Goal: Task Accomplishment & Management: Use online tool/utility

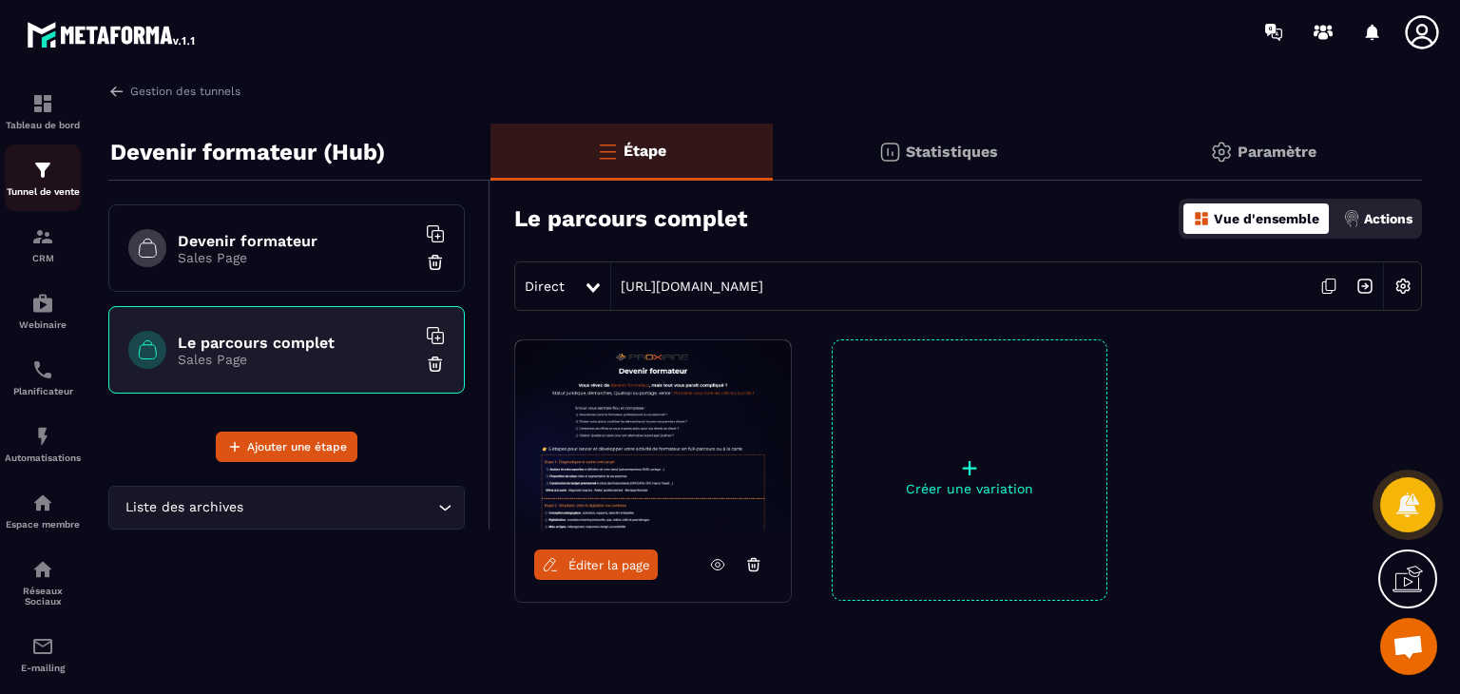
click at [50, 175] on img at bounding box center [42, 170] width 23 height 23
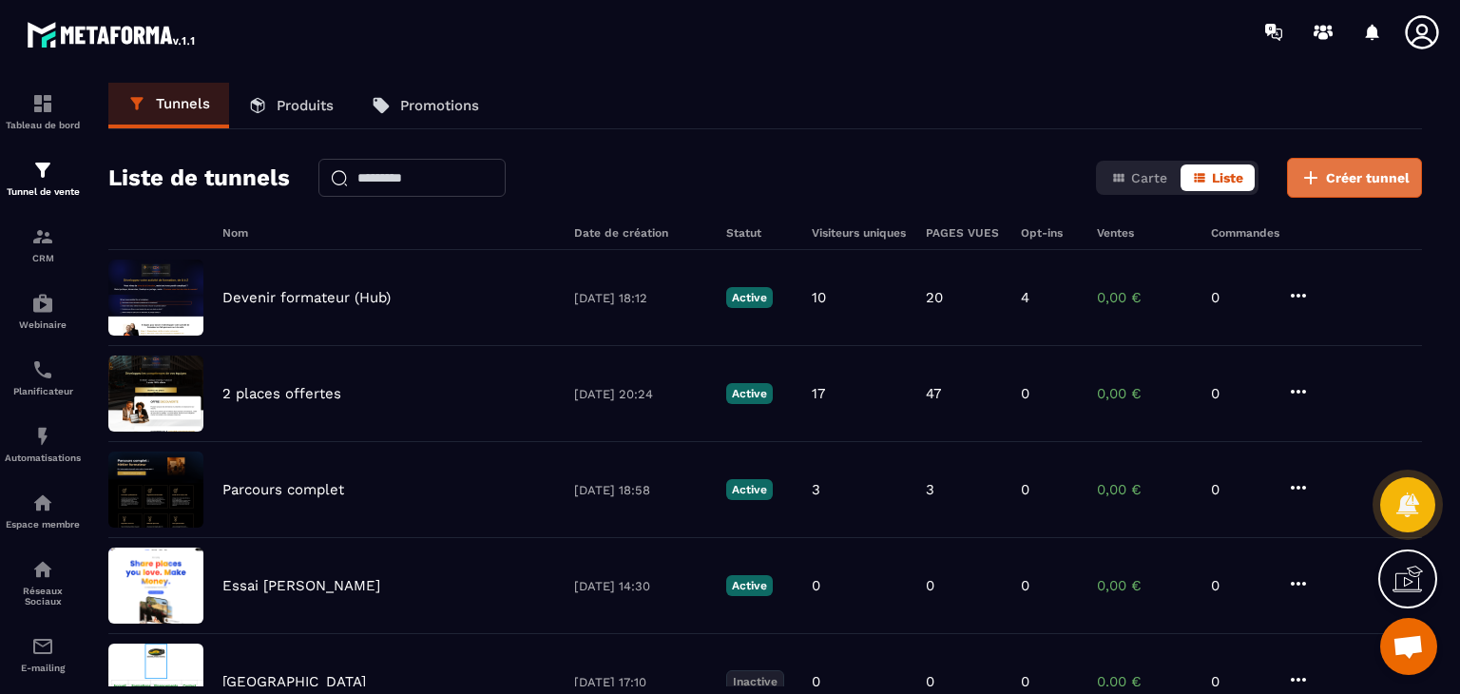
click at [1370, 168] on span "Créer tunnel" at bounding box center [1368, 177] width 84 height 19
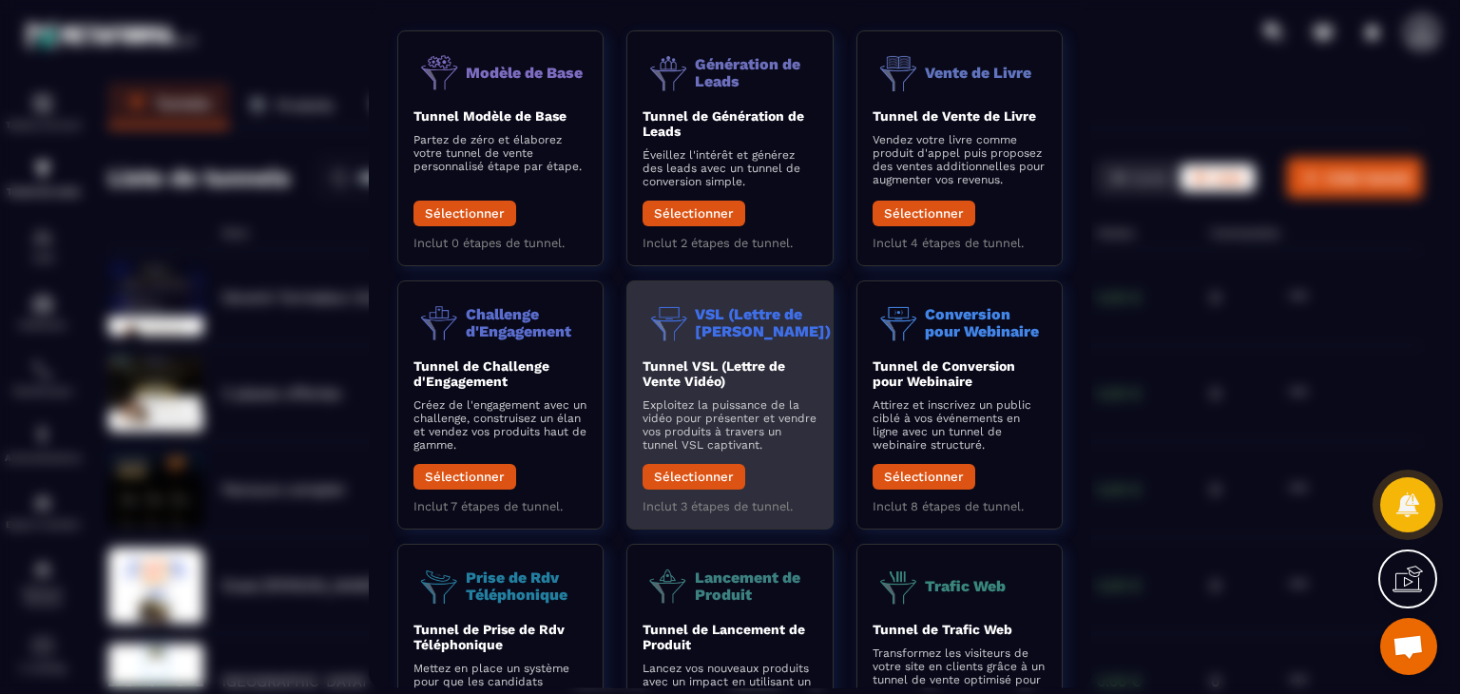
scroll to position [81, 0]
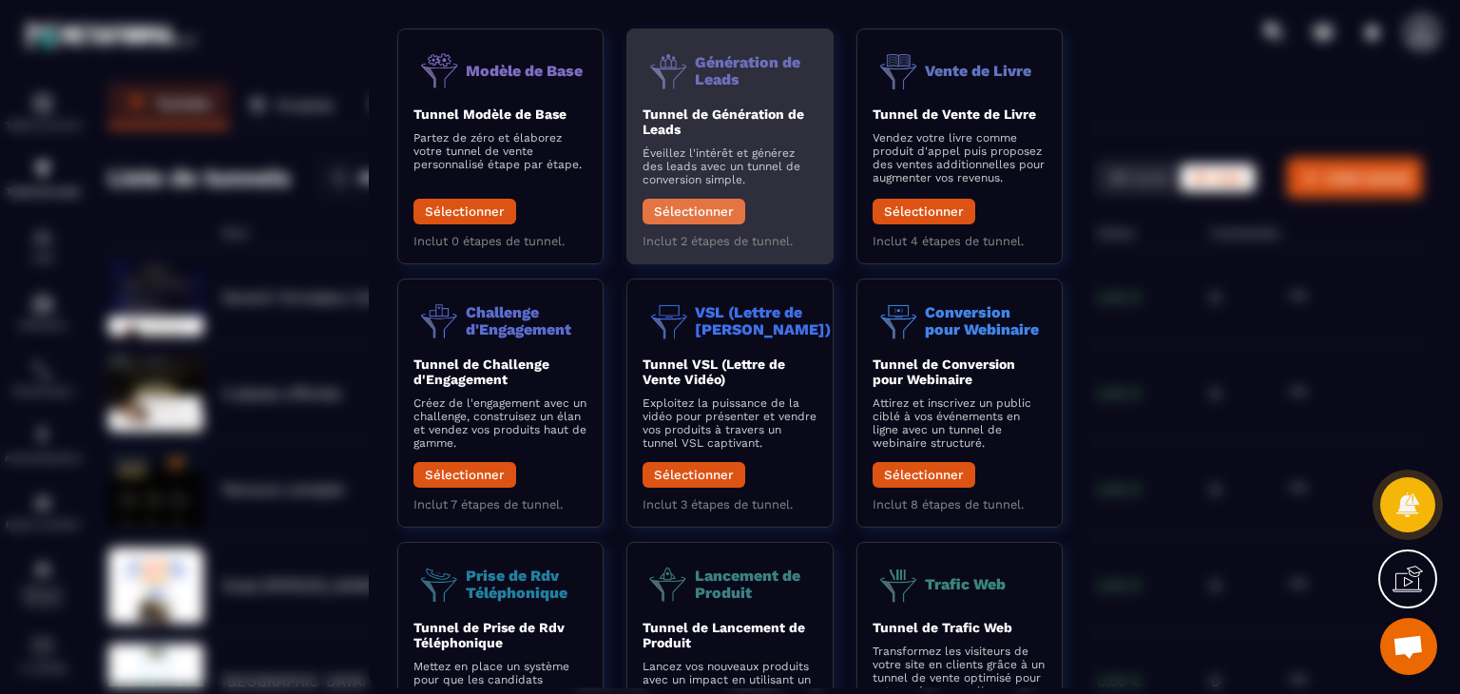
click at [701, 204] on button "Sélectionner" at bounding box center [693, 213] width 103 height 26
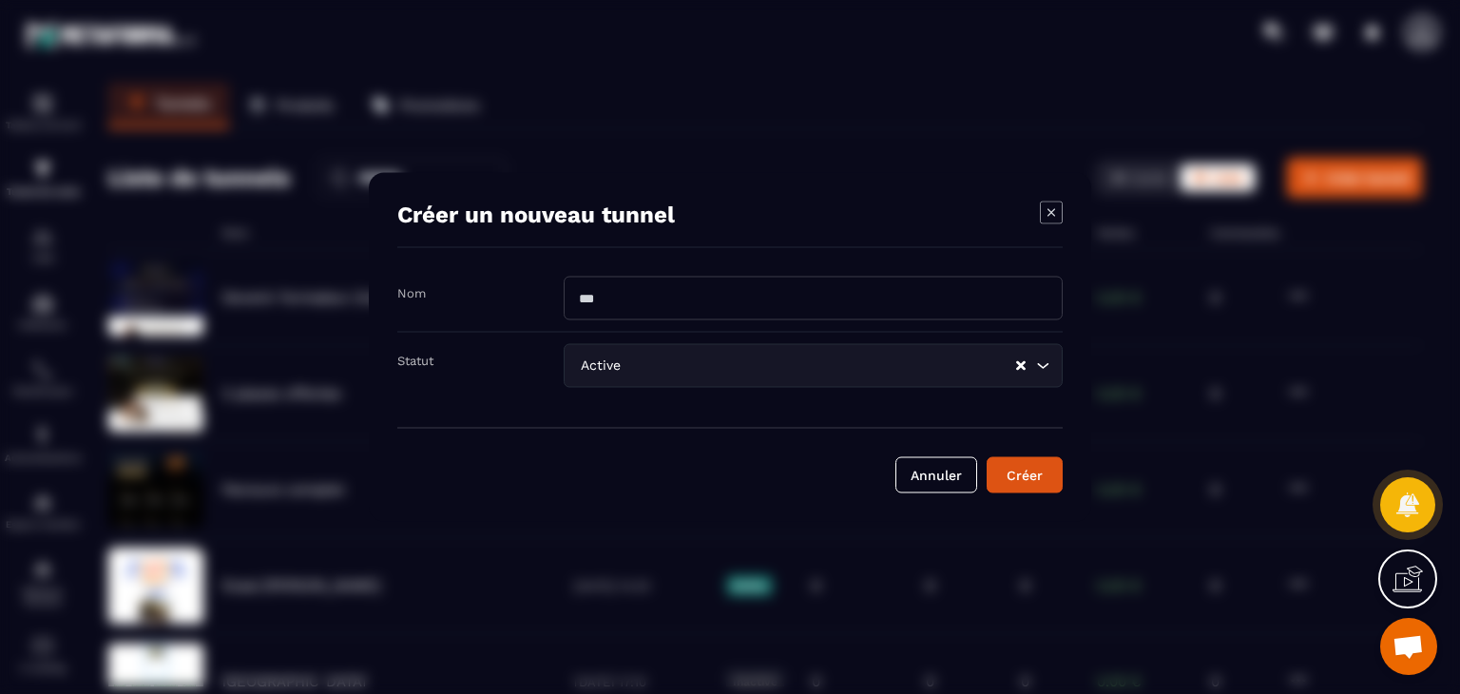
click at [642, 308] on input "Modal window" at bounding box center [813, 299] width 499 height 44
type input "**********"
click at [1015, 466] on div "Créer" at bounding box center [1024, 475] width 51 height 19
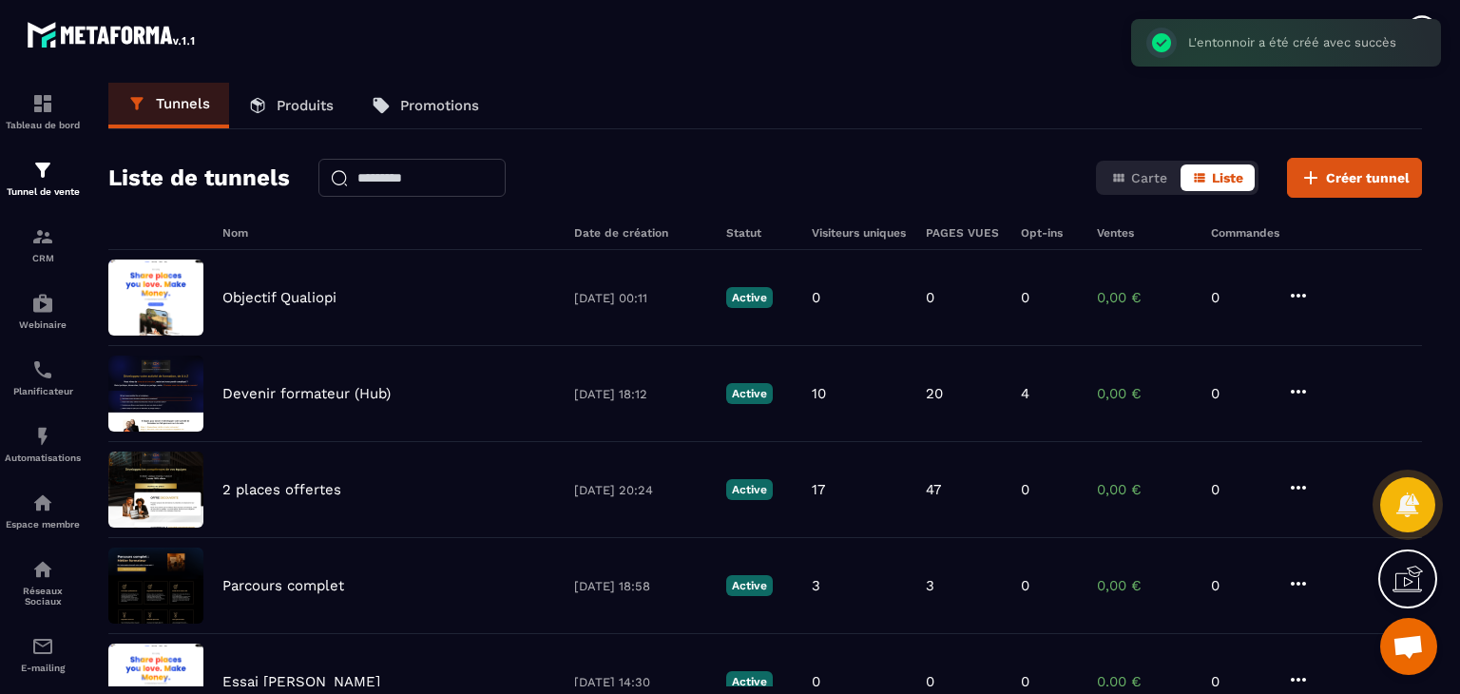
click at [1015, 538] on div "2 places offertes [DATE] 20:24 Active 17 47 0 0,00 € 0" at bounding box center [764, 586] width 1313 height 96
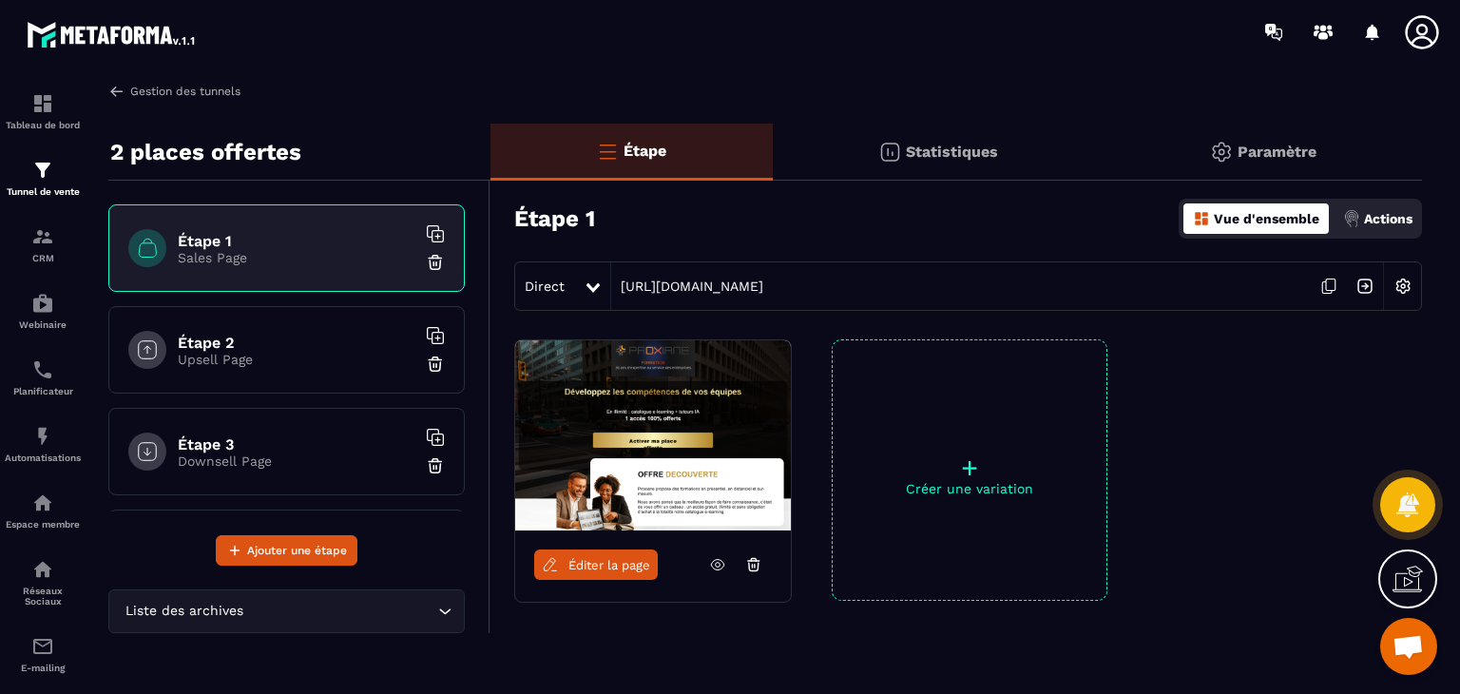
click at [167, 98] on link "Gestion des tunnels" at bounding box center [174, 91] width 132 height 17
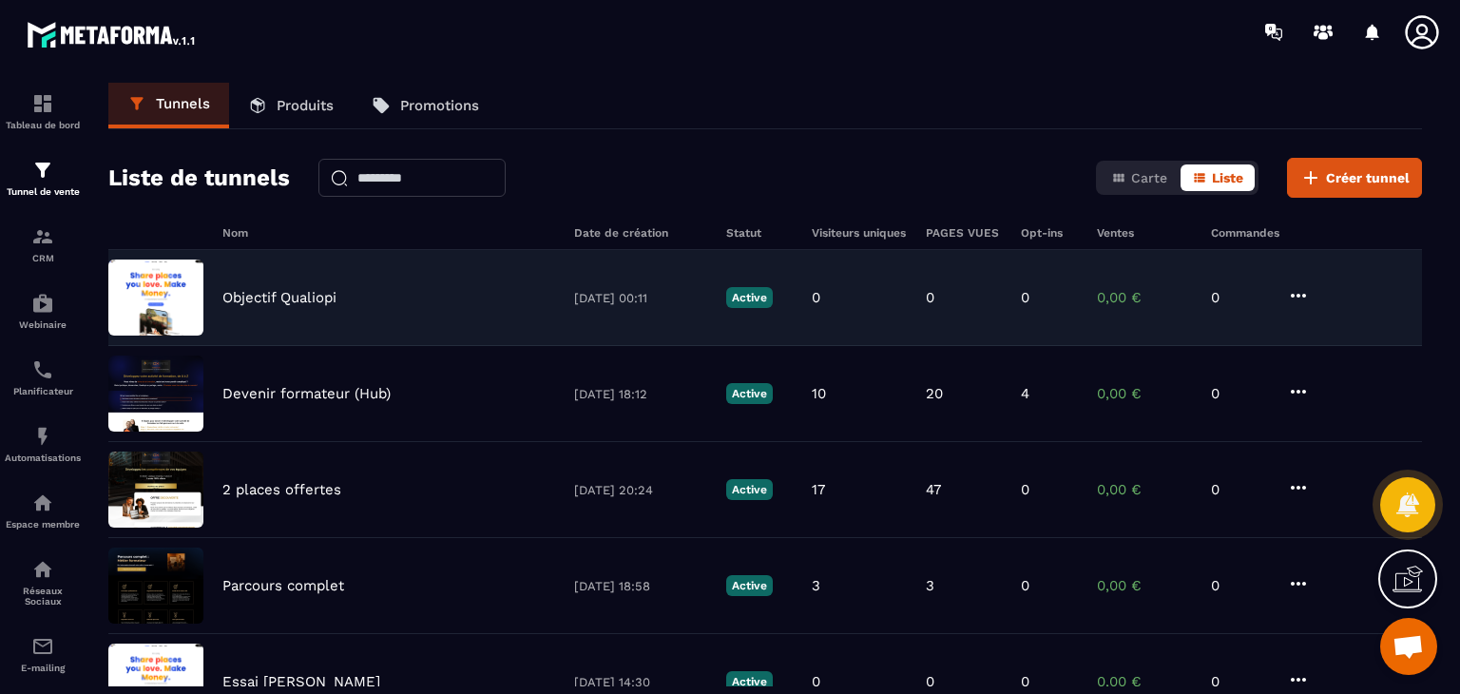
click at [281, 346] on div "Objectif Qualiopi [DATE] 00:11 Active 0 0 0 0,00 € 0" at bounding box center [764, 394] width 1313 height 96
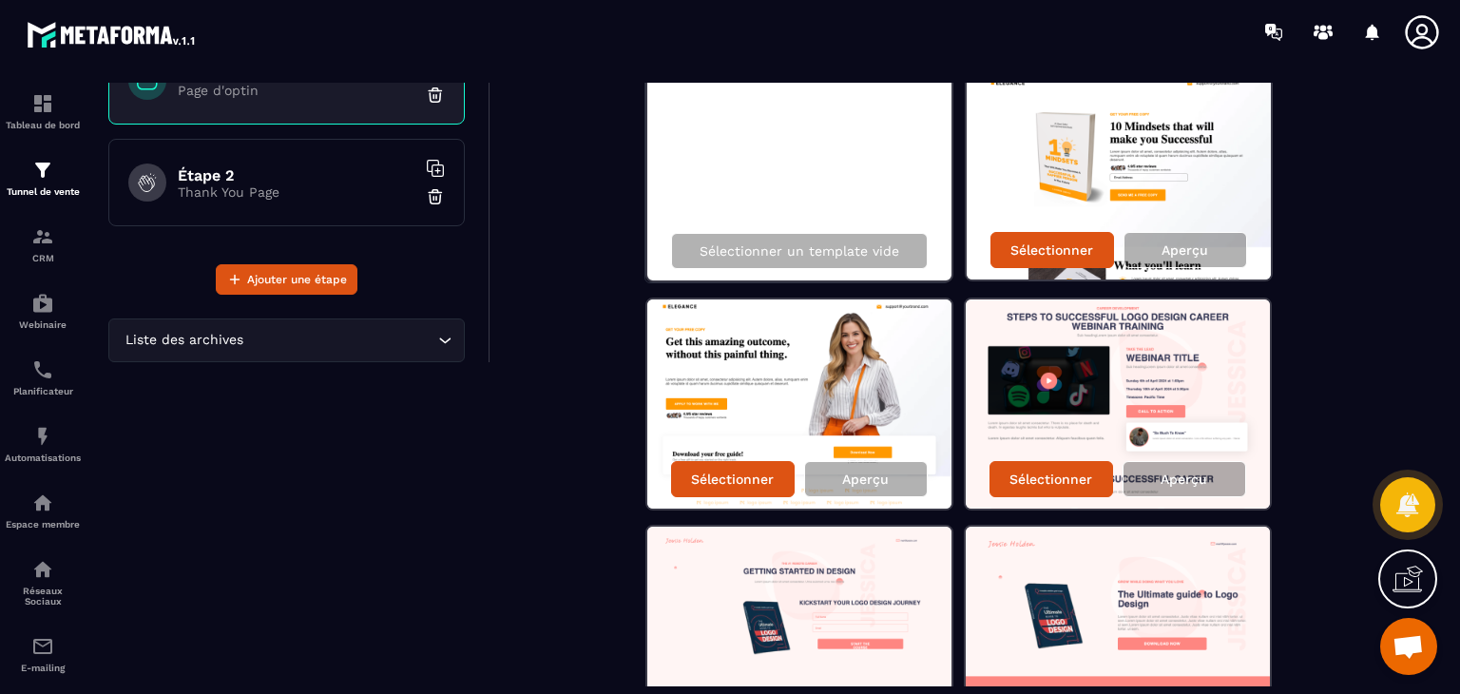
scroll to position [209, 0]
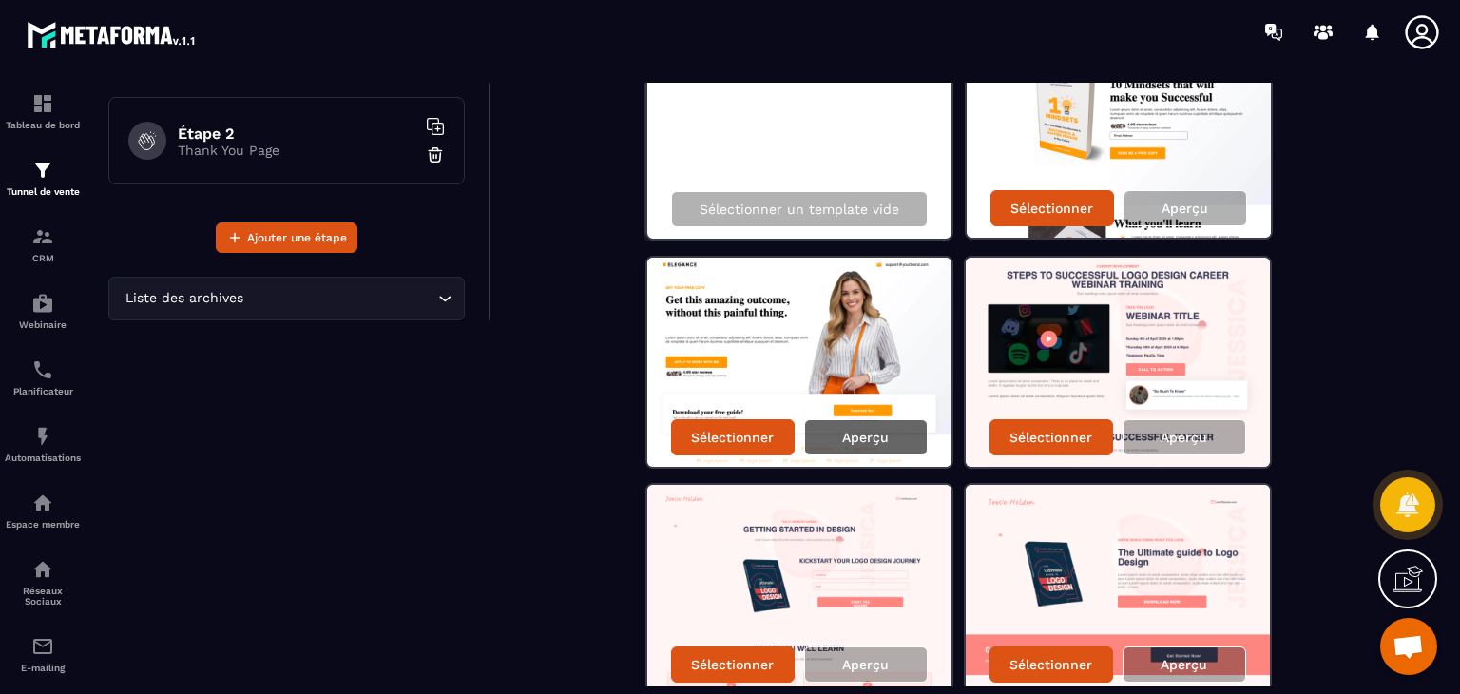
click at [874, 436] on p "Aperçu" at bounding box center [865, 437] width 47 height 15
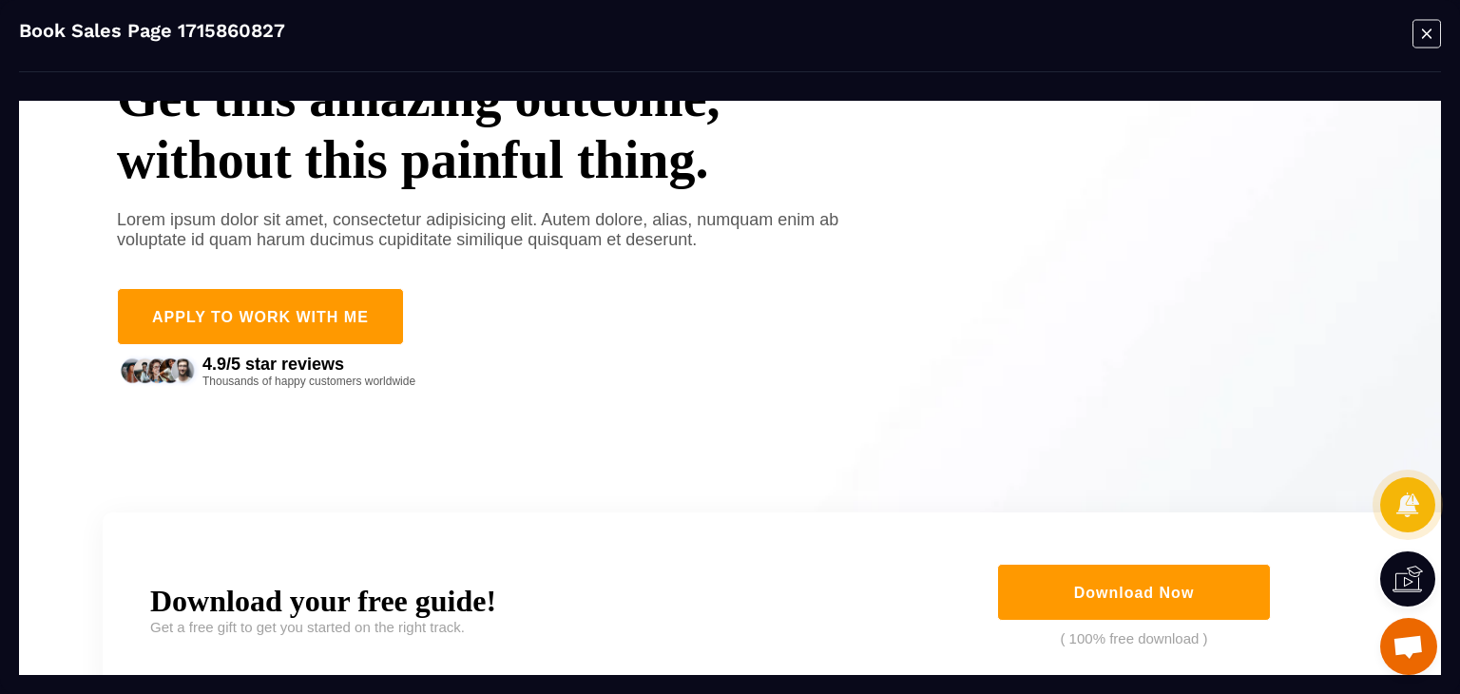
scroll to position [0, 0]
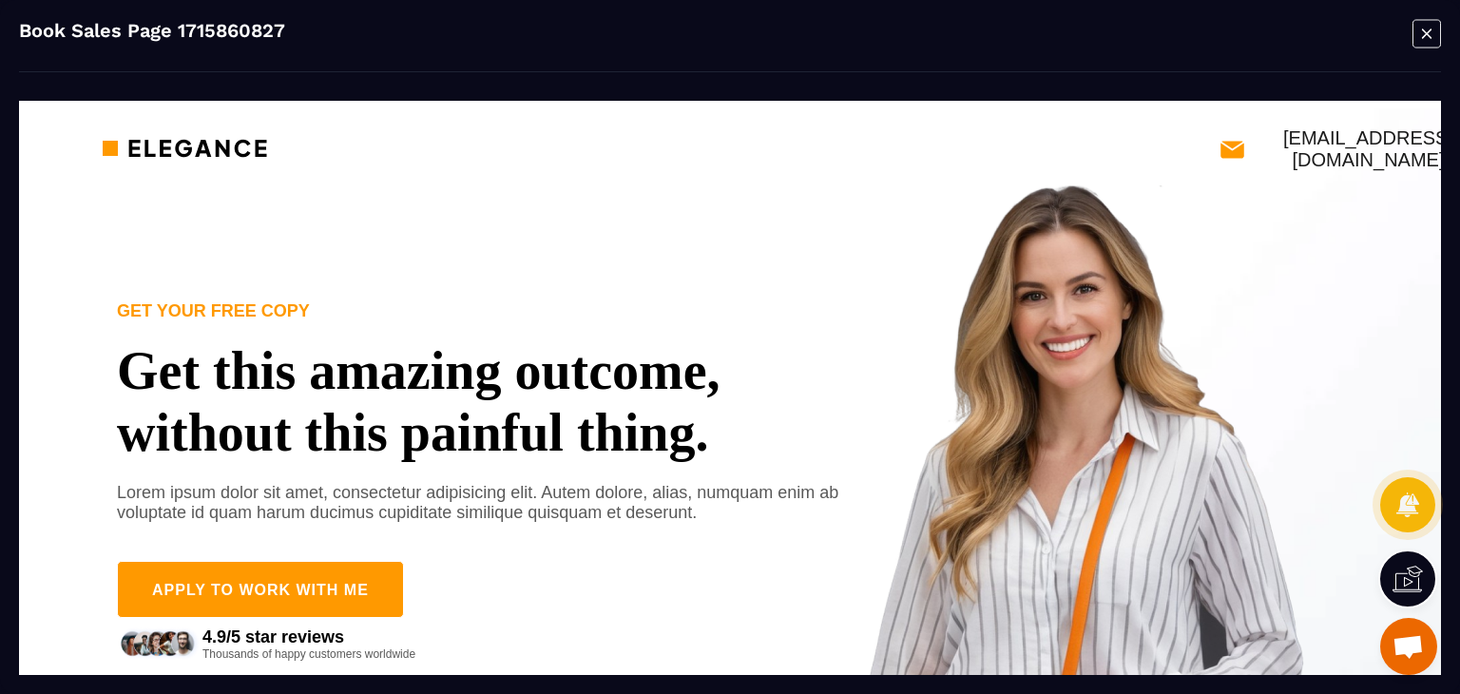
click at [1421, 35] on icon "Modal window" at bounding box center [1426, 33] width 29 height 29
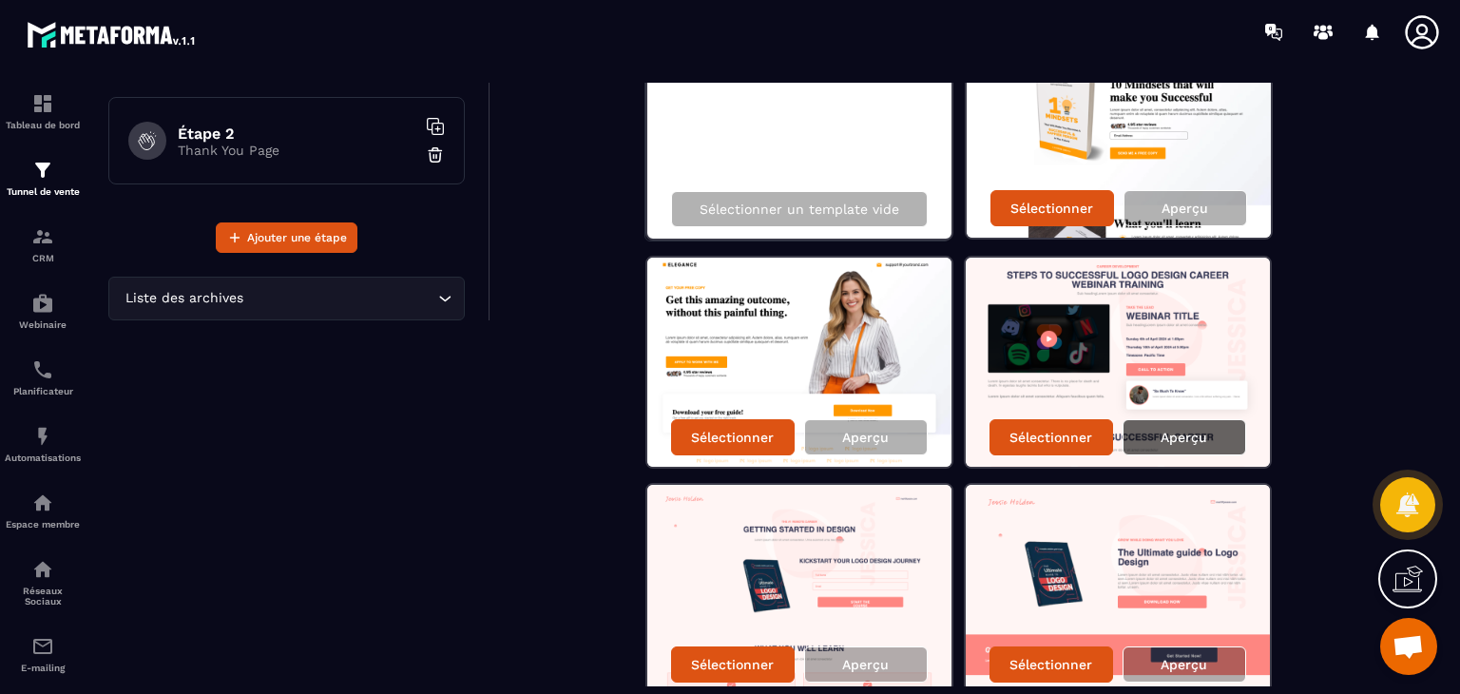
click at [1194, 434] on p "Aperçu" at bounding box center [1183, 437] width 47 height 15
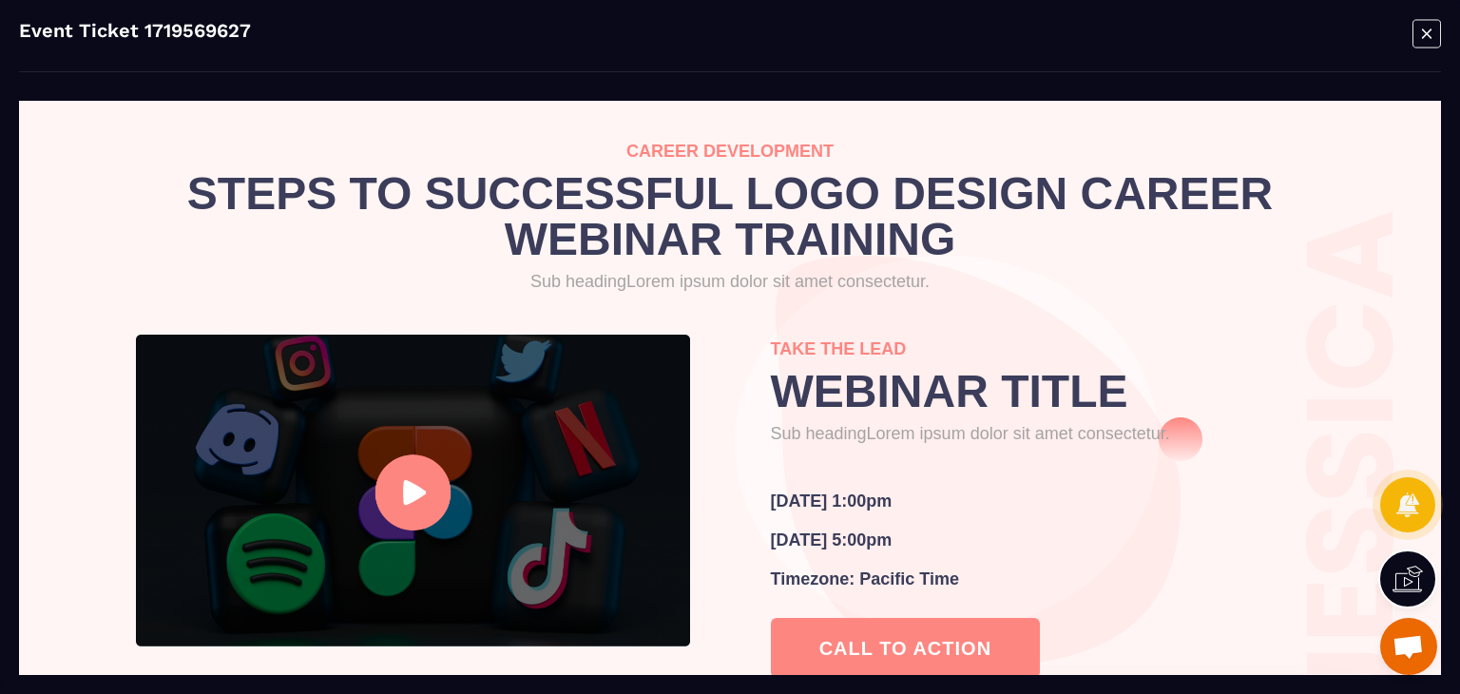
click at [1425, 39] on icon "Modal window" at bounding box center [1426, 33] width 29 height 29
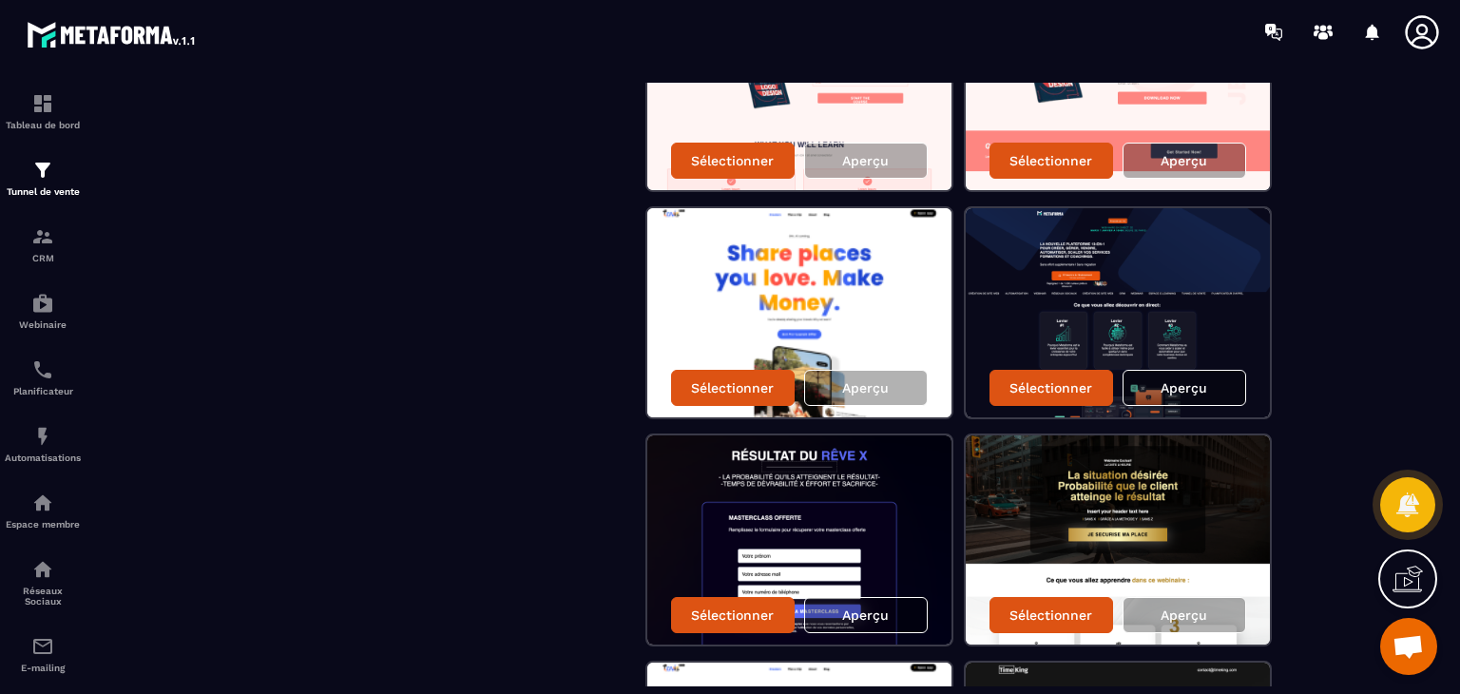
scroll to position [715, 0]
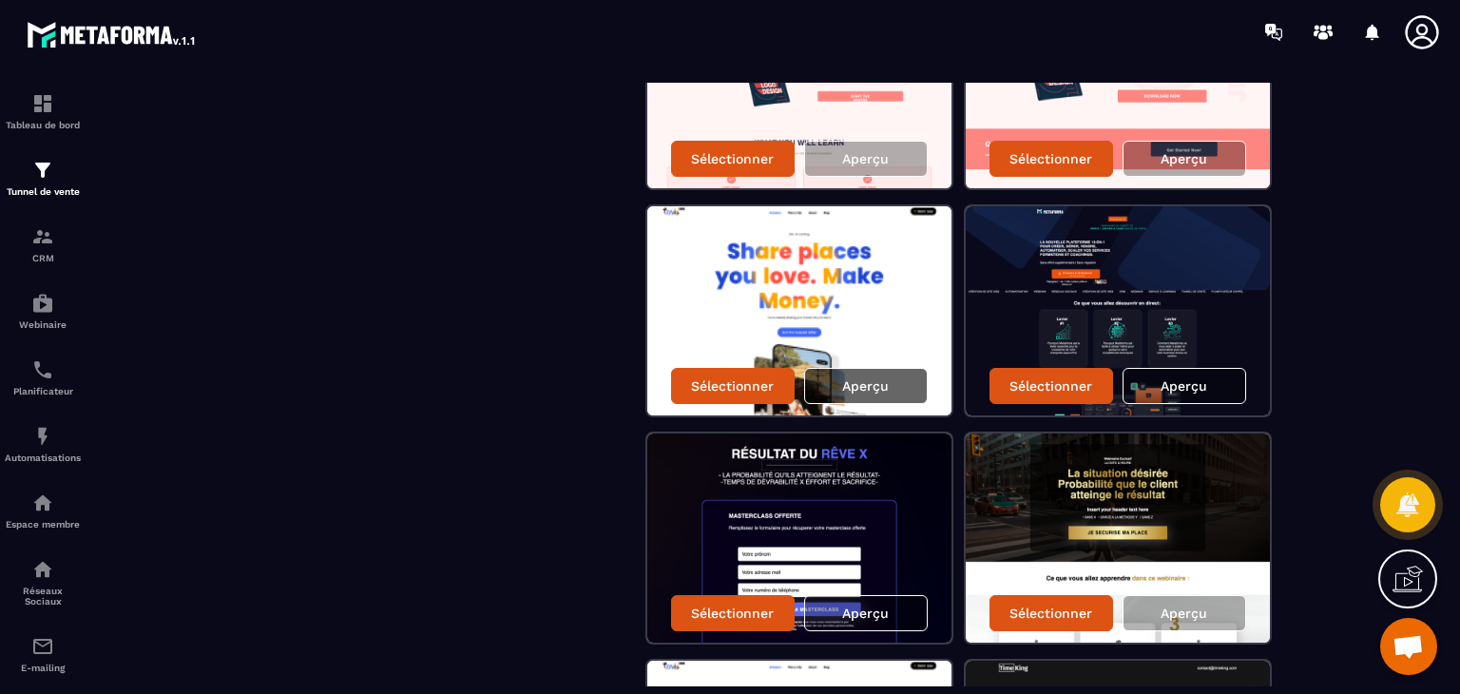
click at [867, 378] on p "Aperçu" at bounding box center [865, 385] width 47 height 15
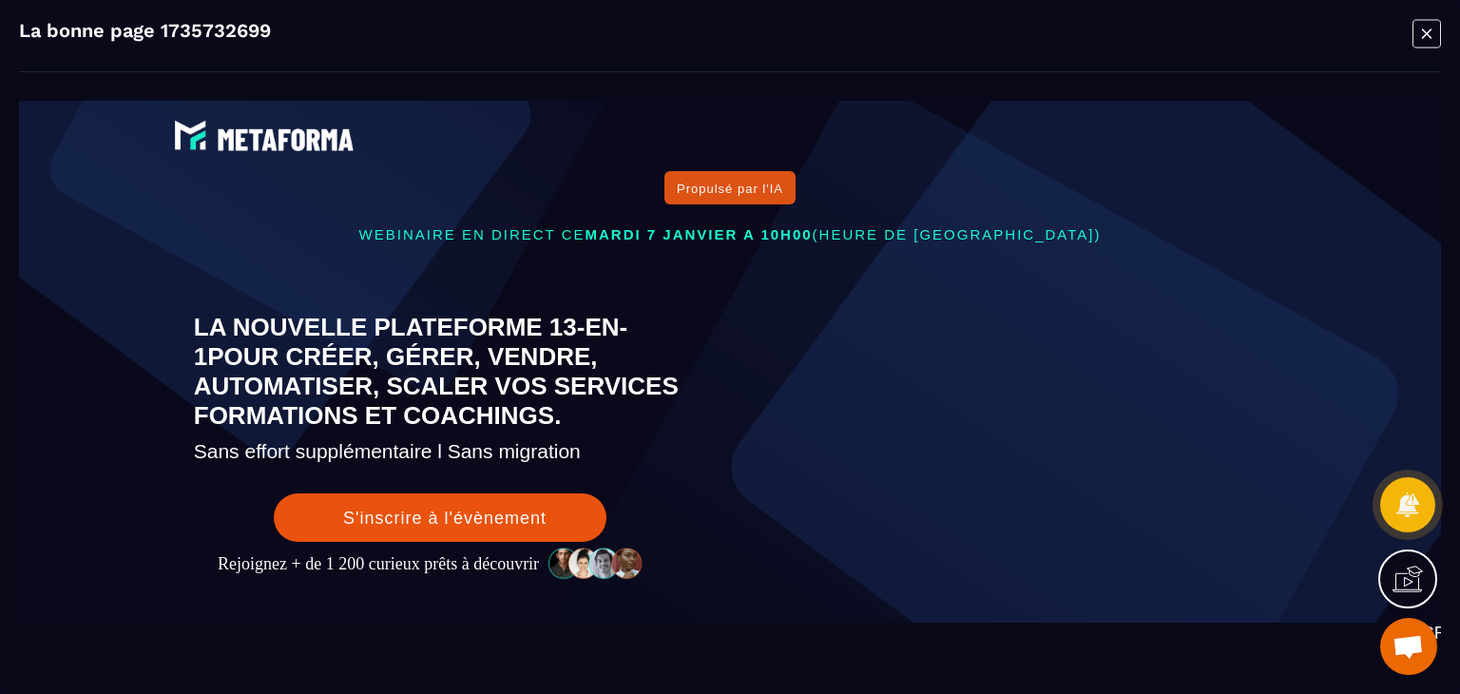
scroll to position [0, 0]
click at [1422, 33] on icon "Modal window" at bounding box center [1426, 33] width 29 height 29
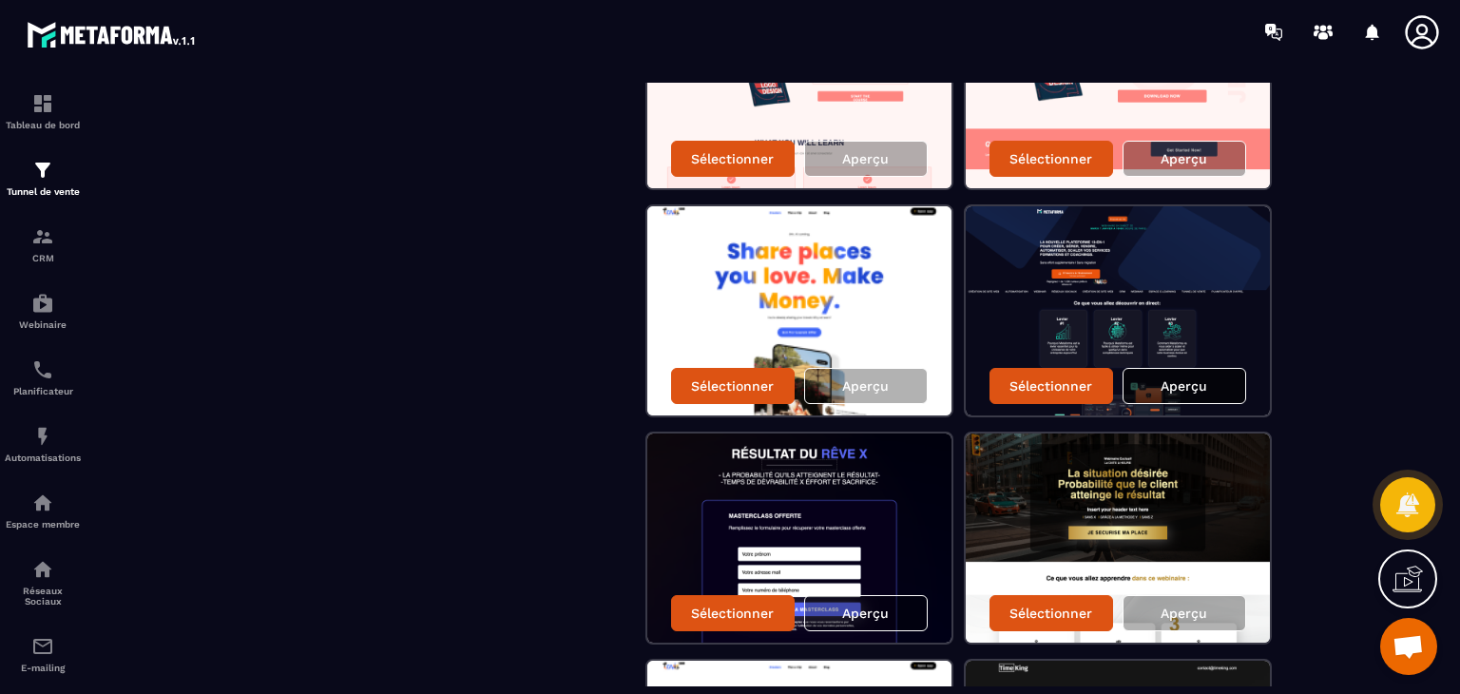
click at [1201, 383] on p "Aperçu" at bounding box center [1183, 385] width 47 height 15
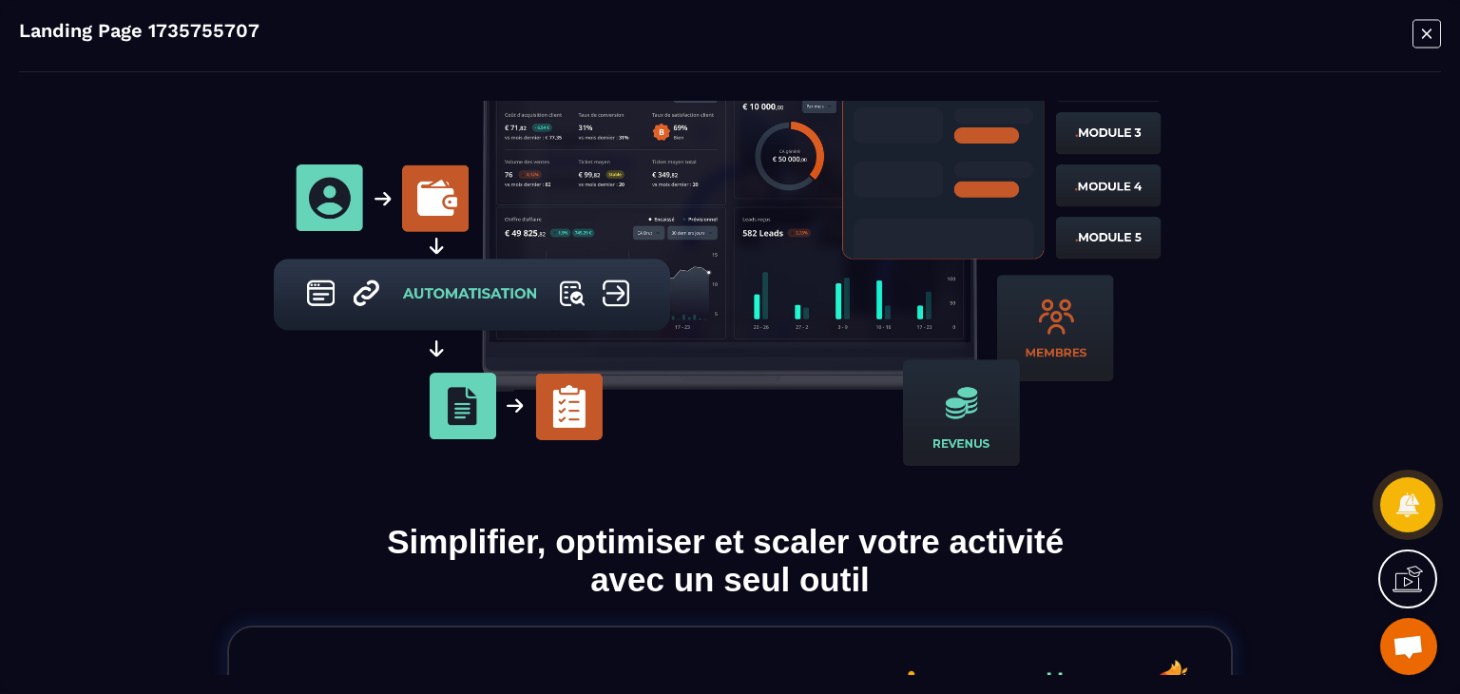
scroll to position [1306, 0]
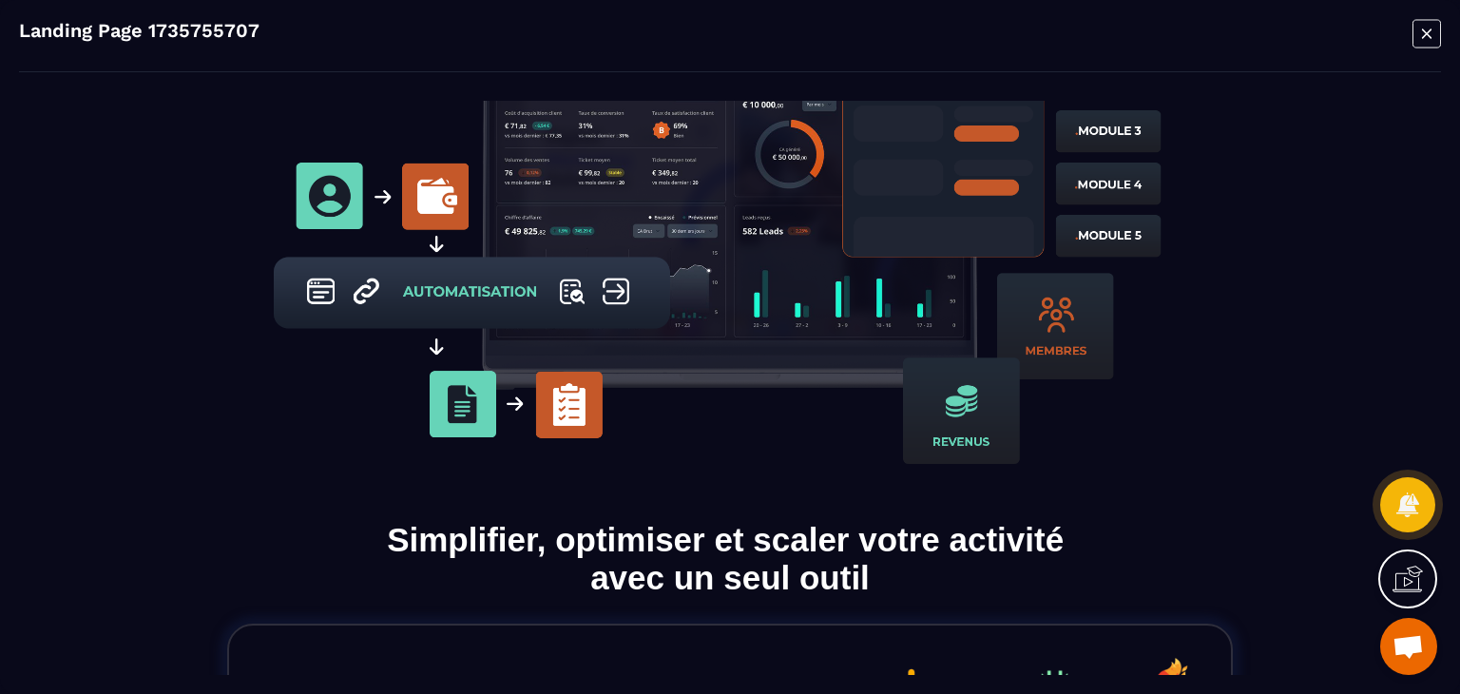
click at [1422, 28] on icon "Modal window" at bounding box center [1426, 33] width 29 height 29
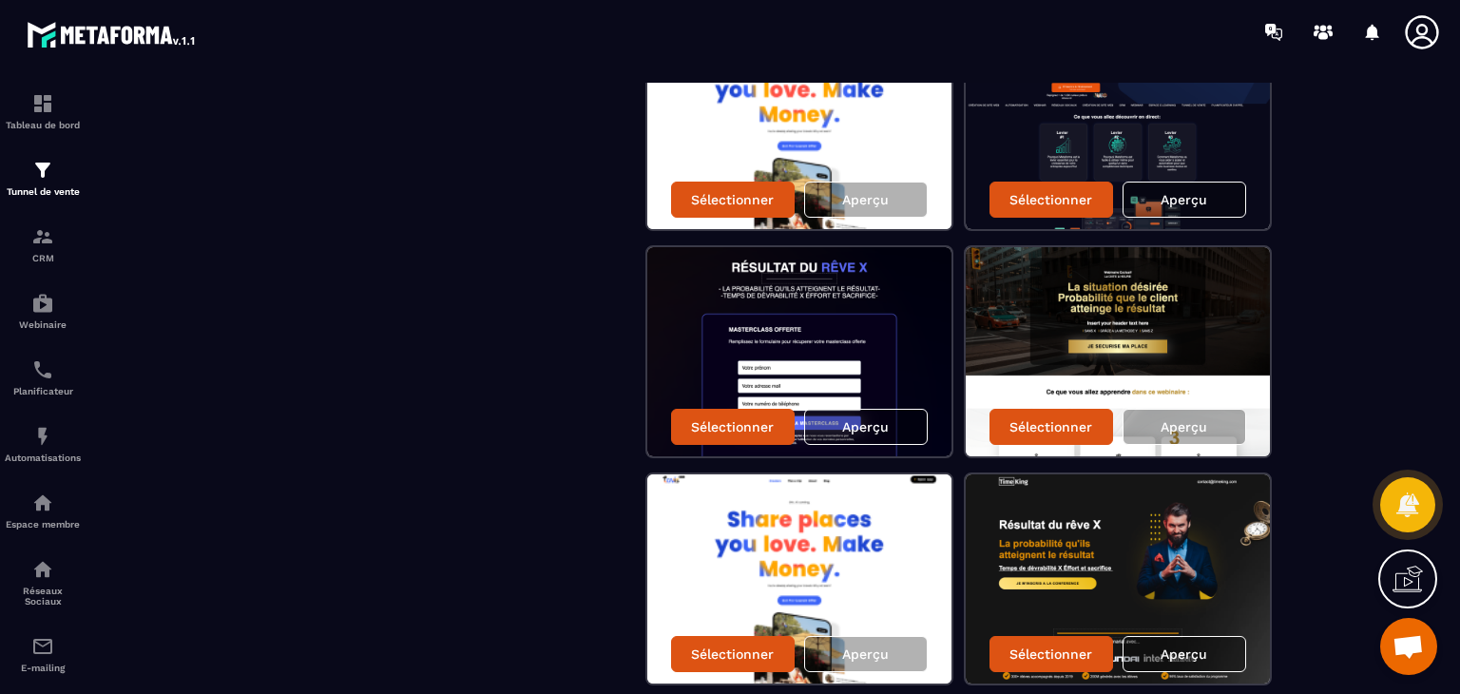
scroll to position [961, 0]
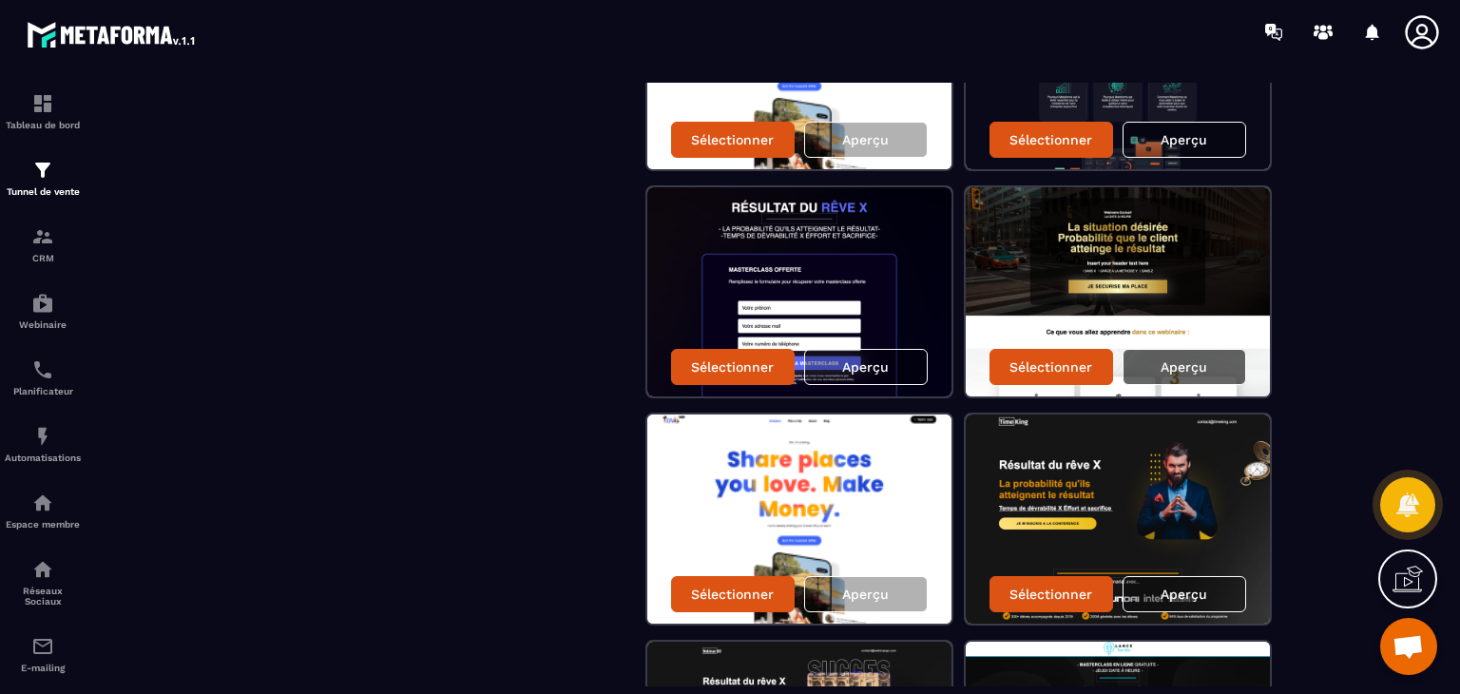
click at [1189, 360] on p "Aperçu" at bounding box center [1183, 366] width 47 height 15
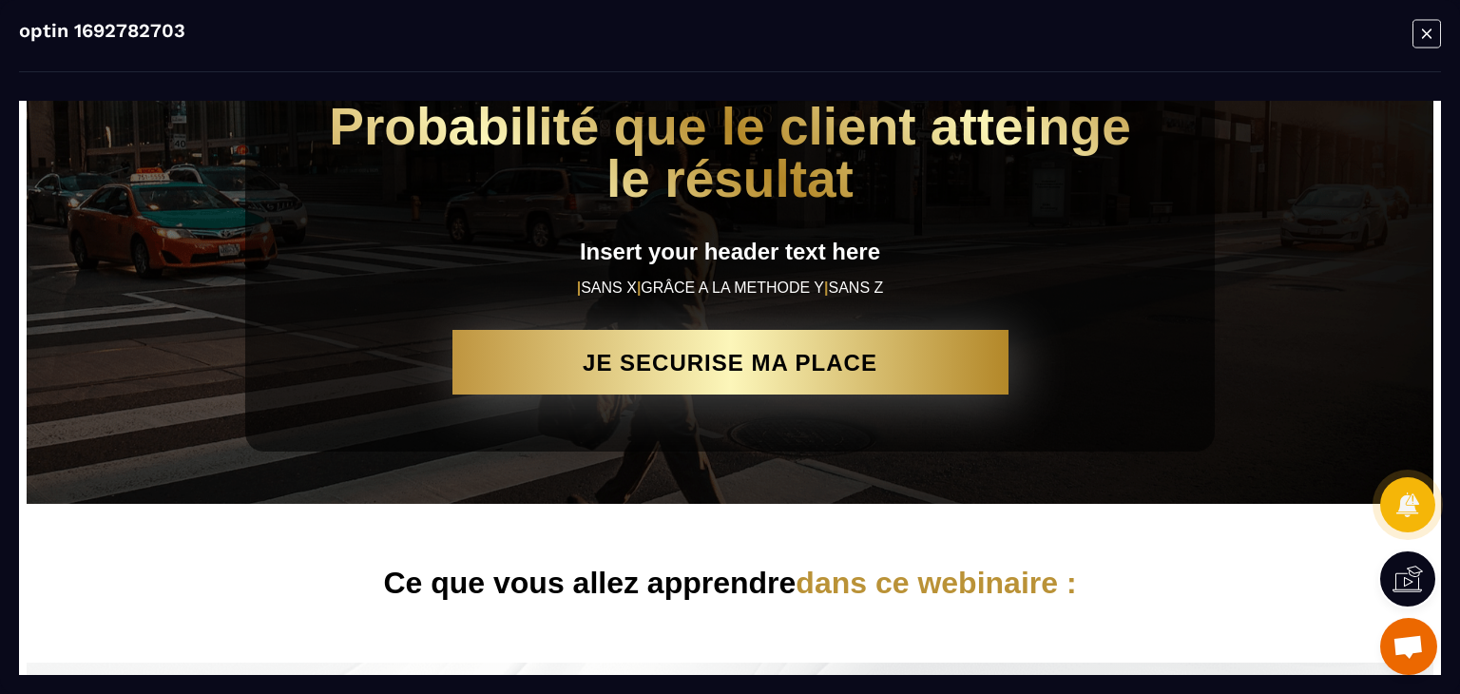
scroll to position [0, 0]
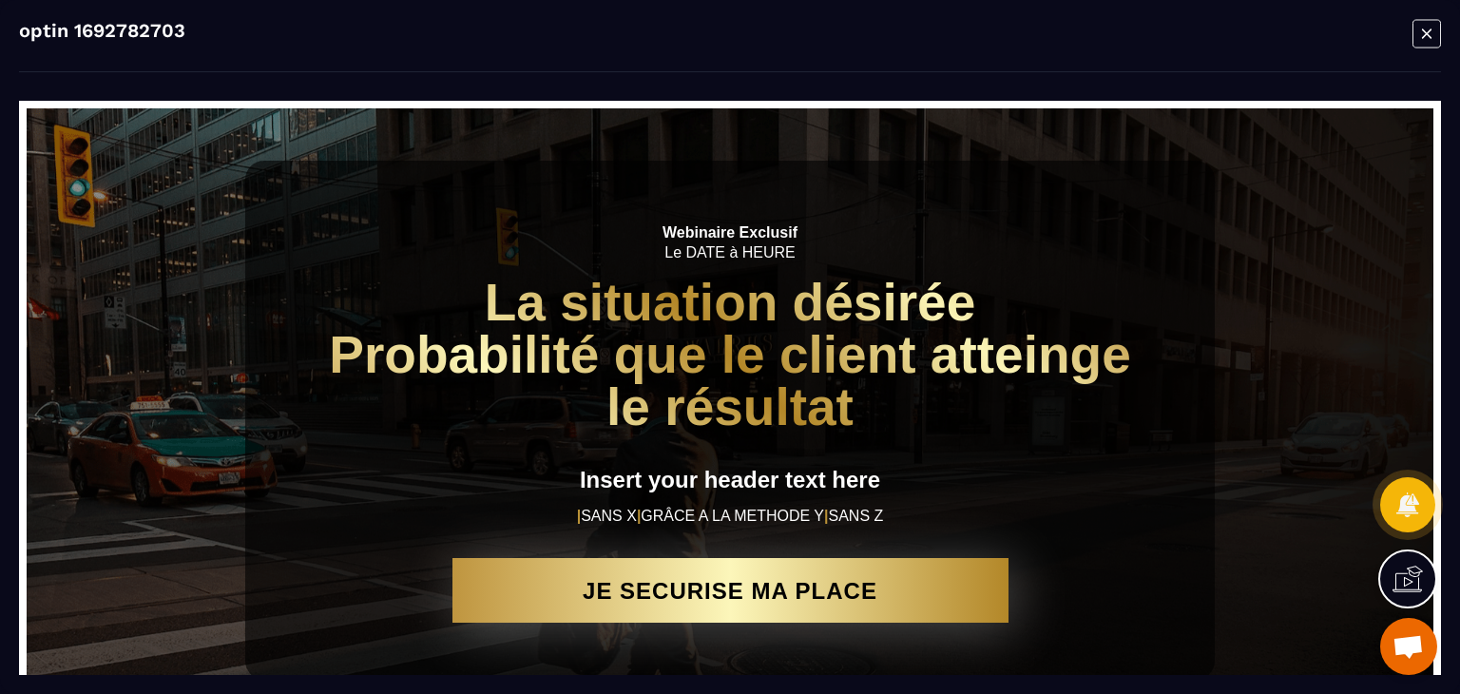
click at [1425, 29] on icon "Modal window" at bounding box center [1426, 33] width 29 height 29
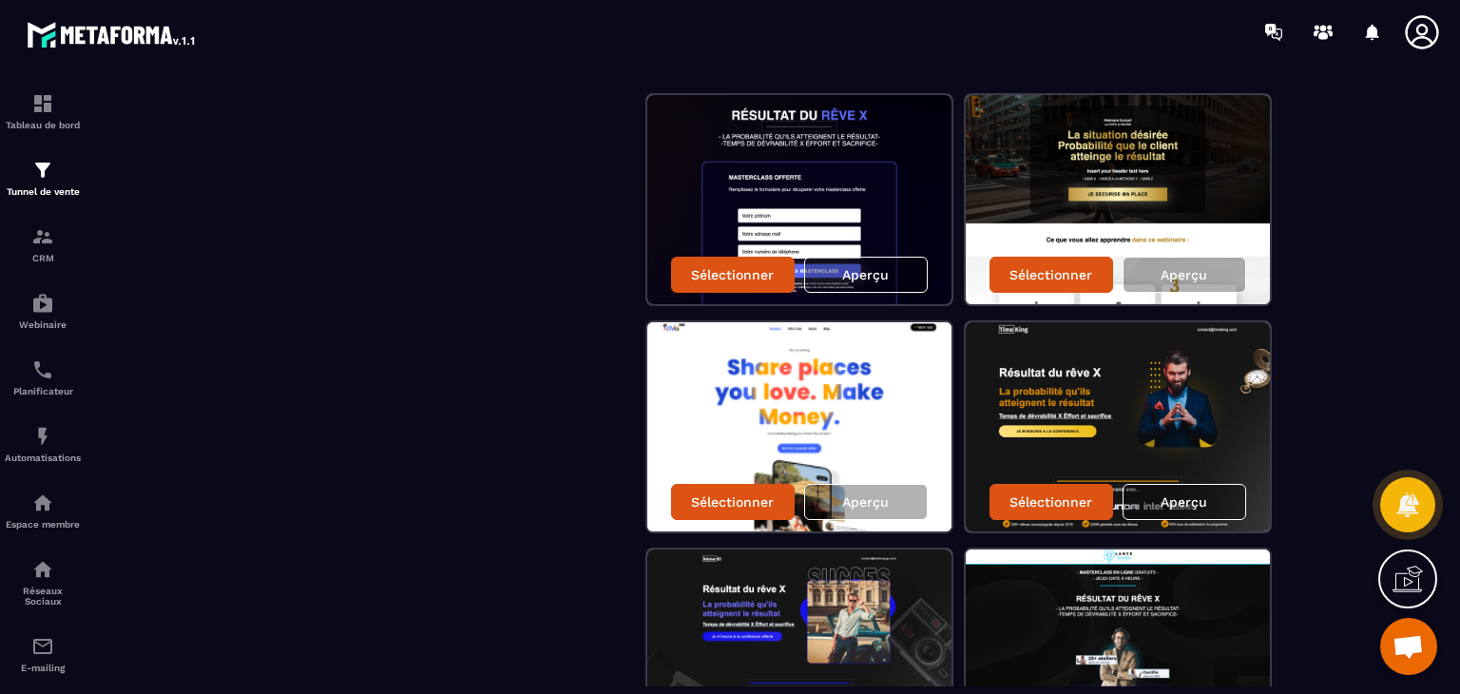
scroll to position [1056, 0]
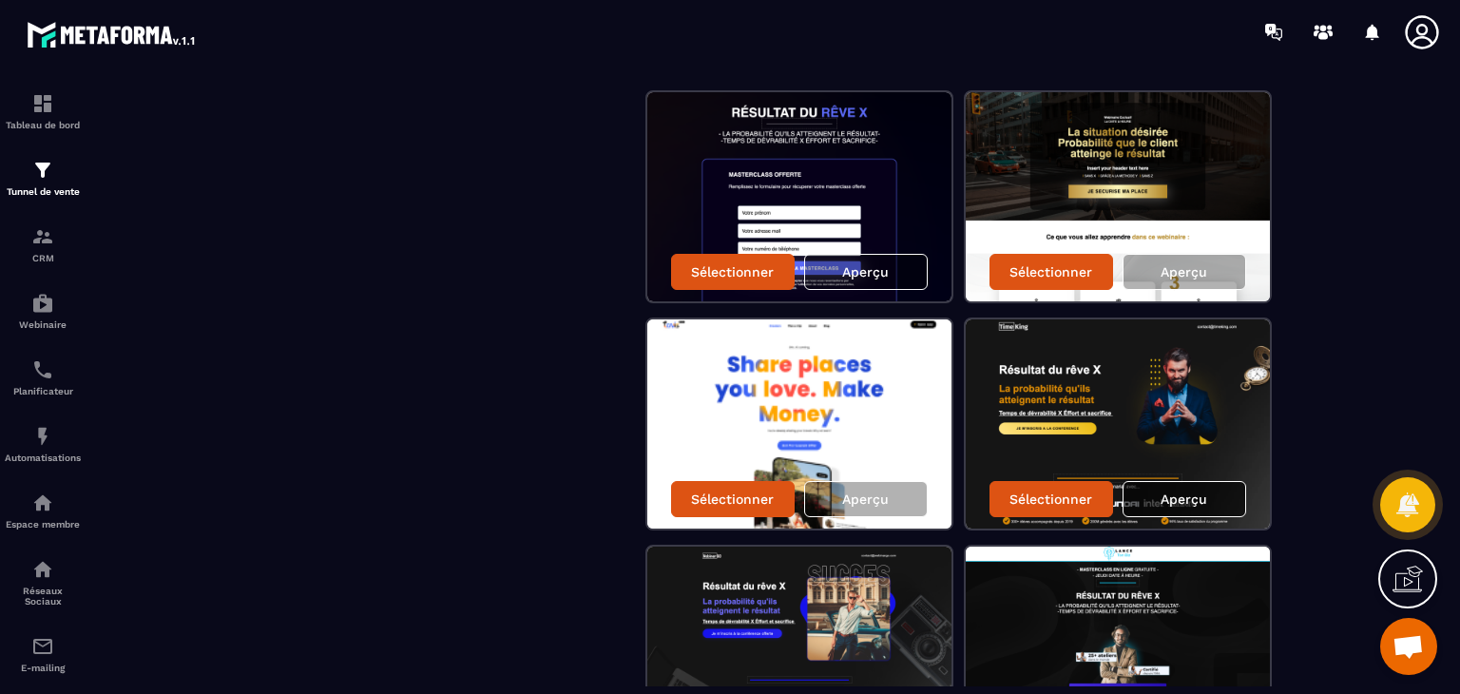
click at [1175, 493] on p "Aperçu" at bounding box center [1183, 498] width 47 height 15
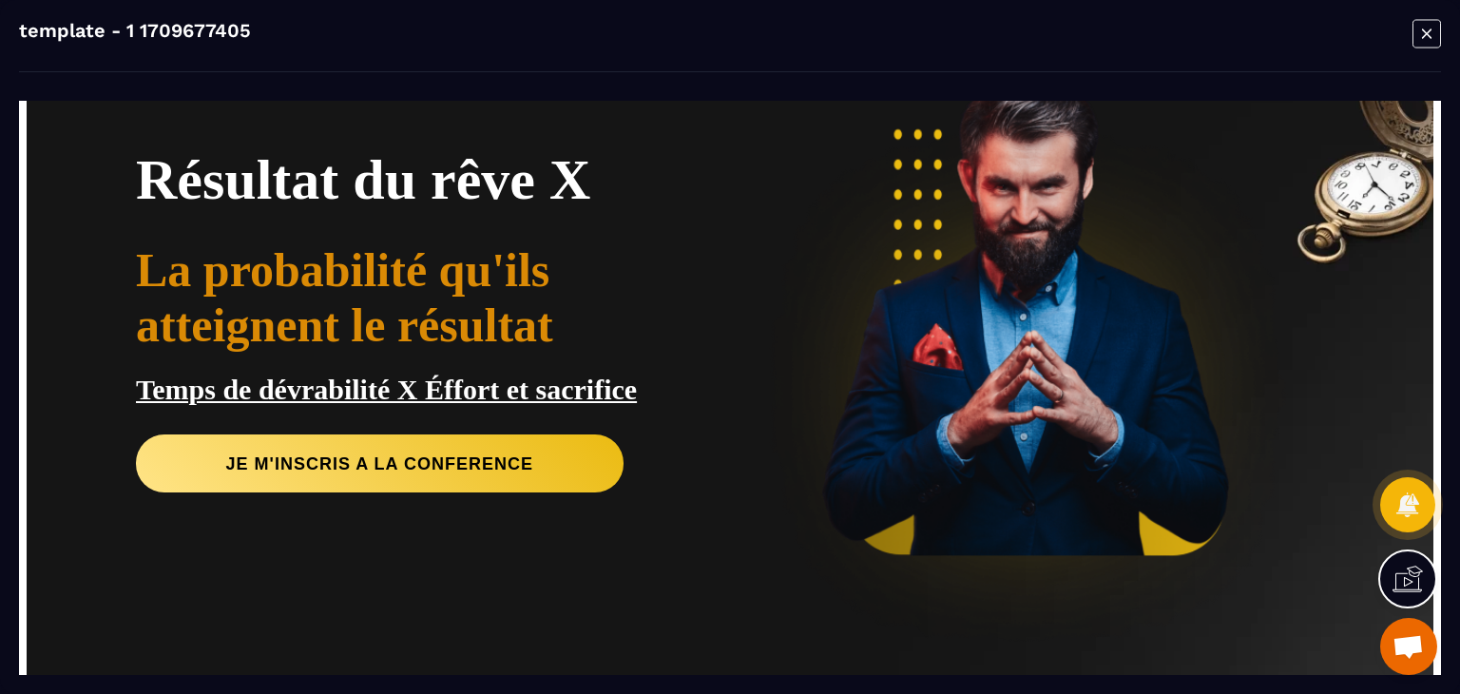
scroll to position [0, 0]
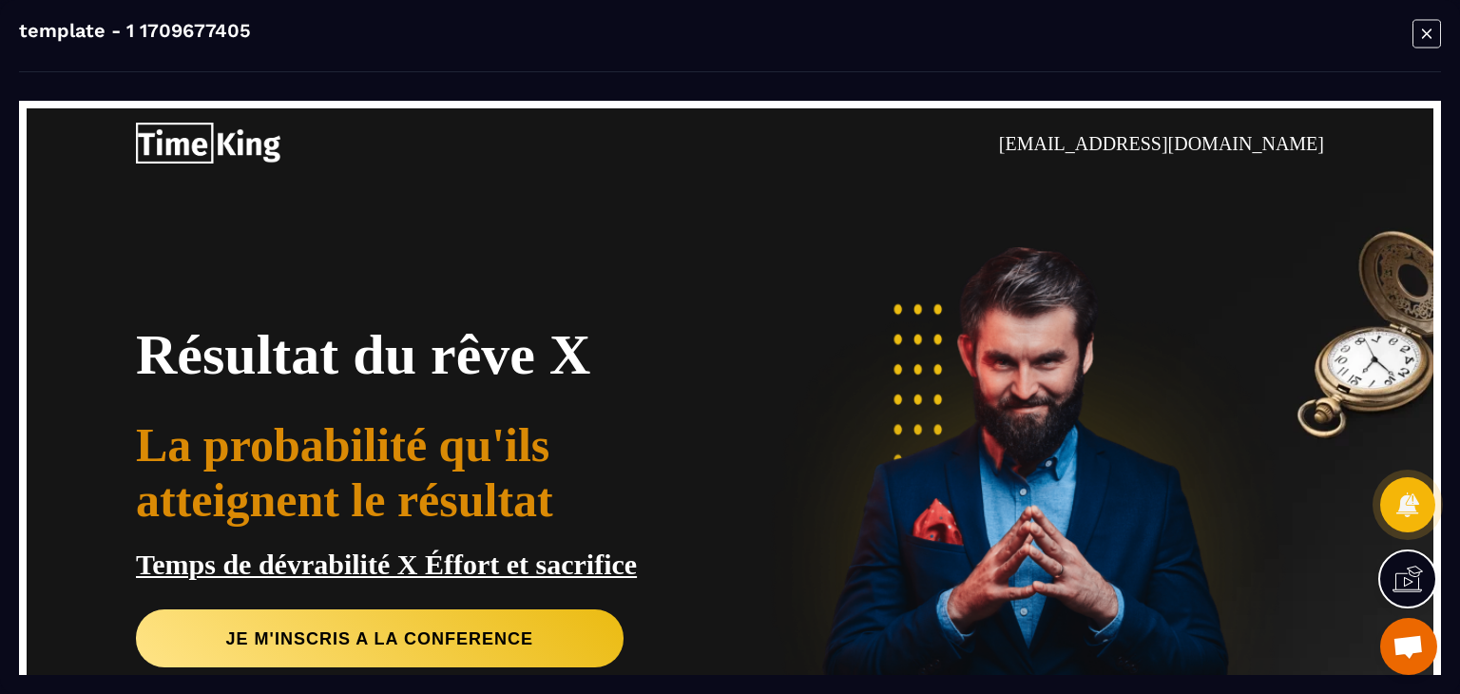
click at [1426, 33] on icon "Modal window" at bounding box center [1427, 34] width 10 height 10
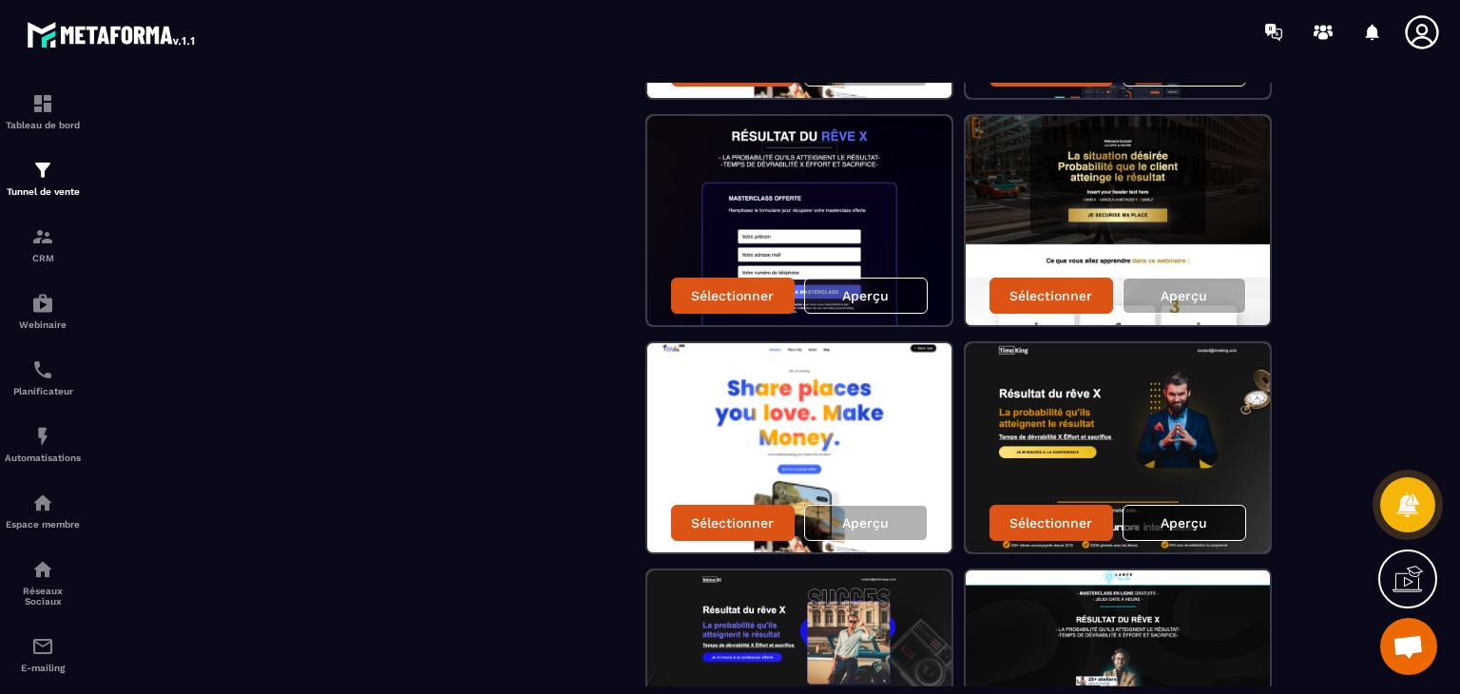
scroll to position [1034, 0]
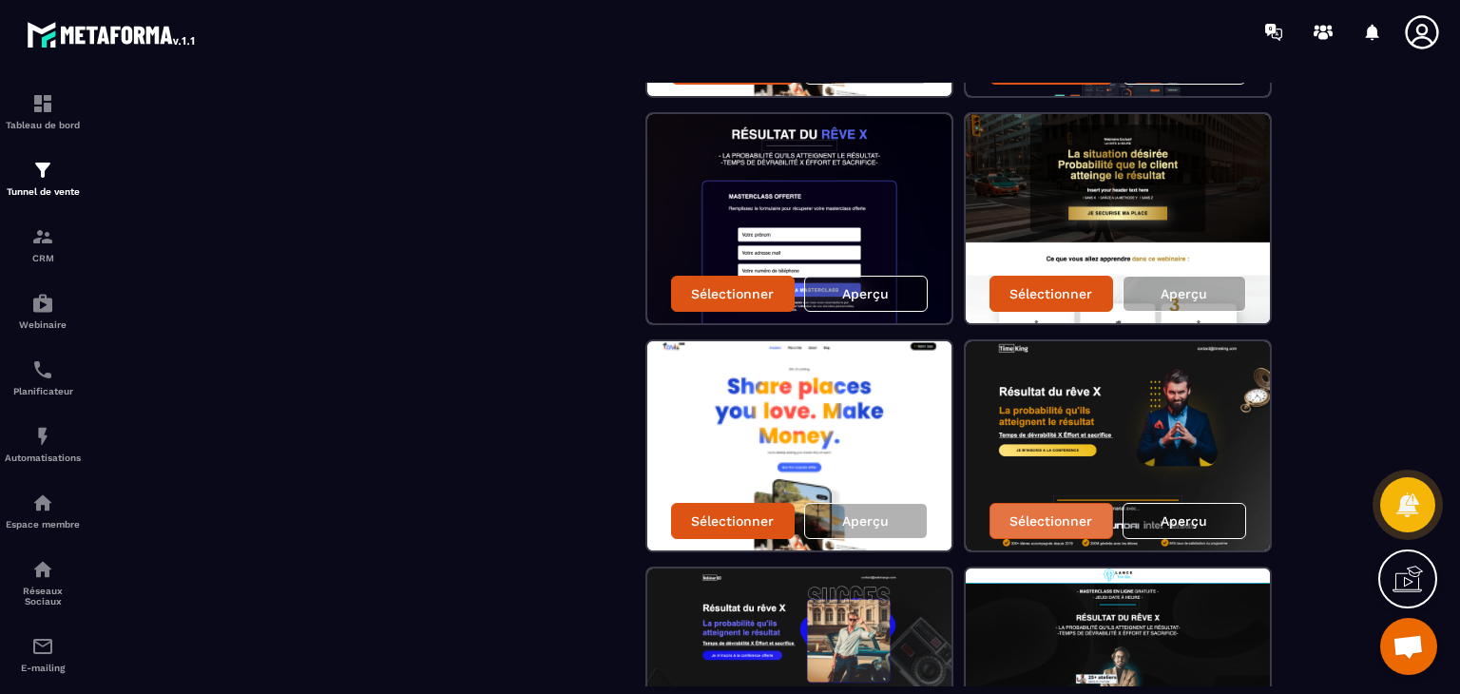
click at [1054, 522] on p "Sélectionner" at bounding box center [1050, 520] width 83 height 15
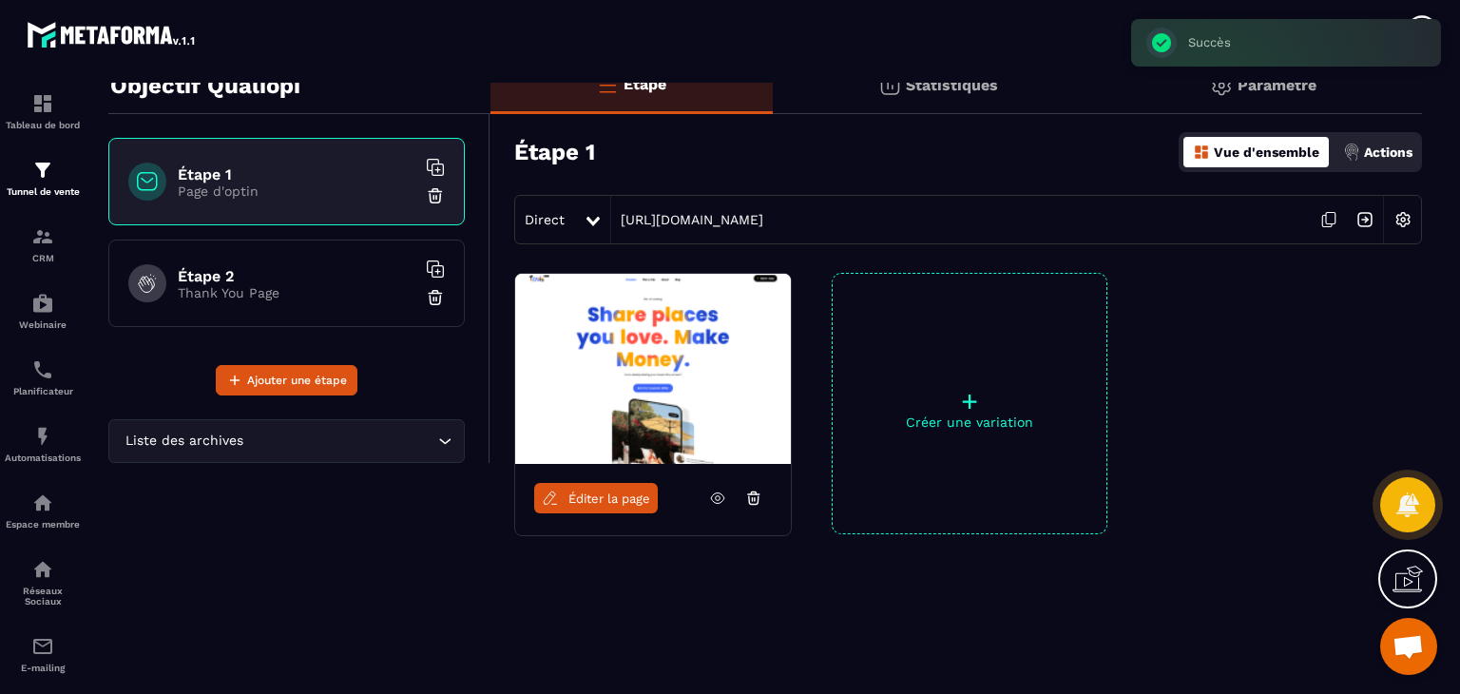
scroll to position [67, 0]
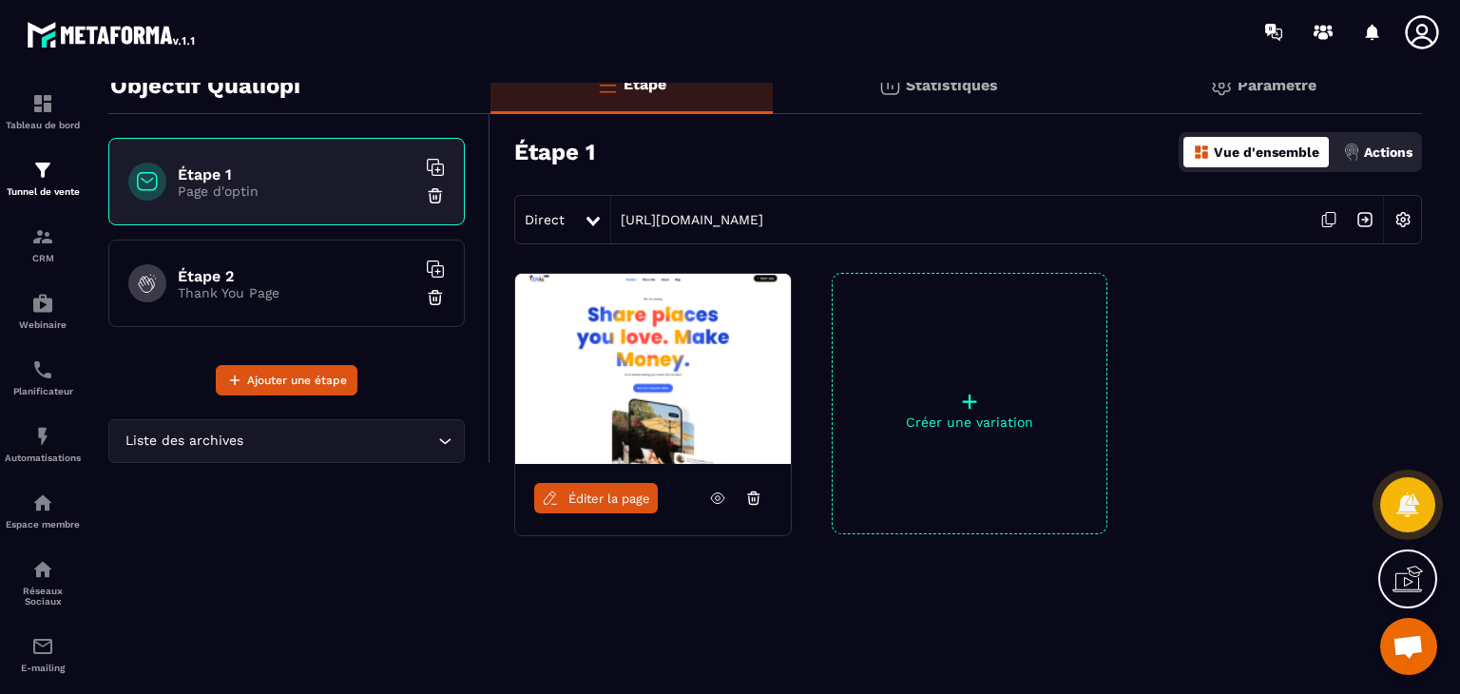
click at [1406, 218] on img at bounding box center [1403, 219] width 36 height 36
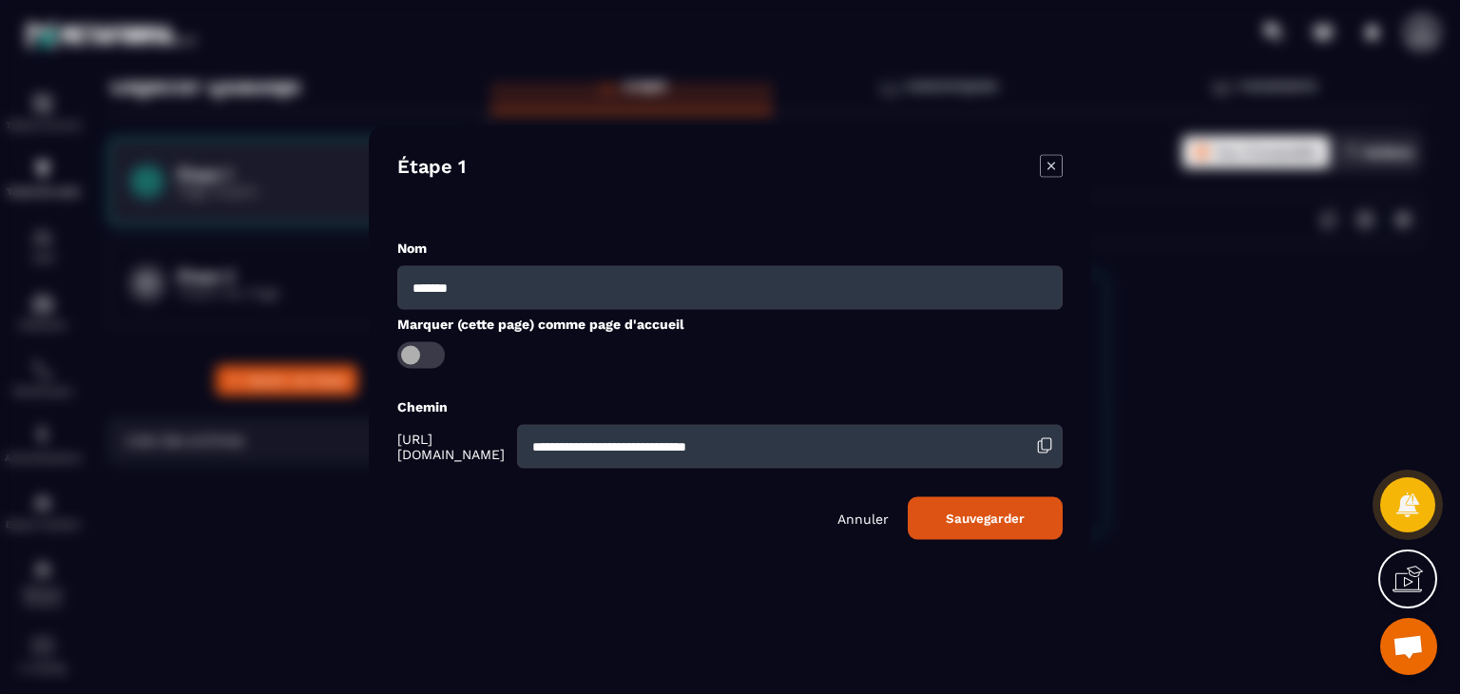
drag, startPoint x: 892, startPoint y: 437, endPoint x: 603, endPoint y: 430, distance: 289.0
click at [603, 430] on input "**********" at bounding box center [789, 447] width 545 height 44
type input "**********"
click at [994, 516] on button "Sauvegarder" at bounding box center [985, 518] width 155 height 43
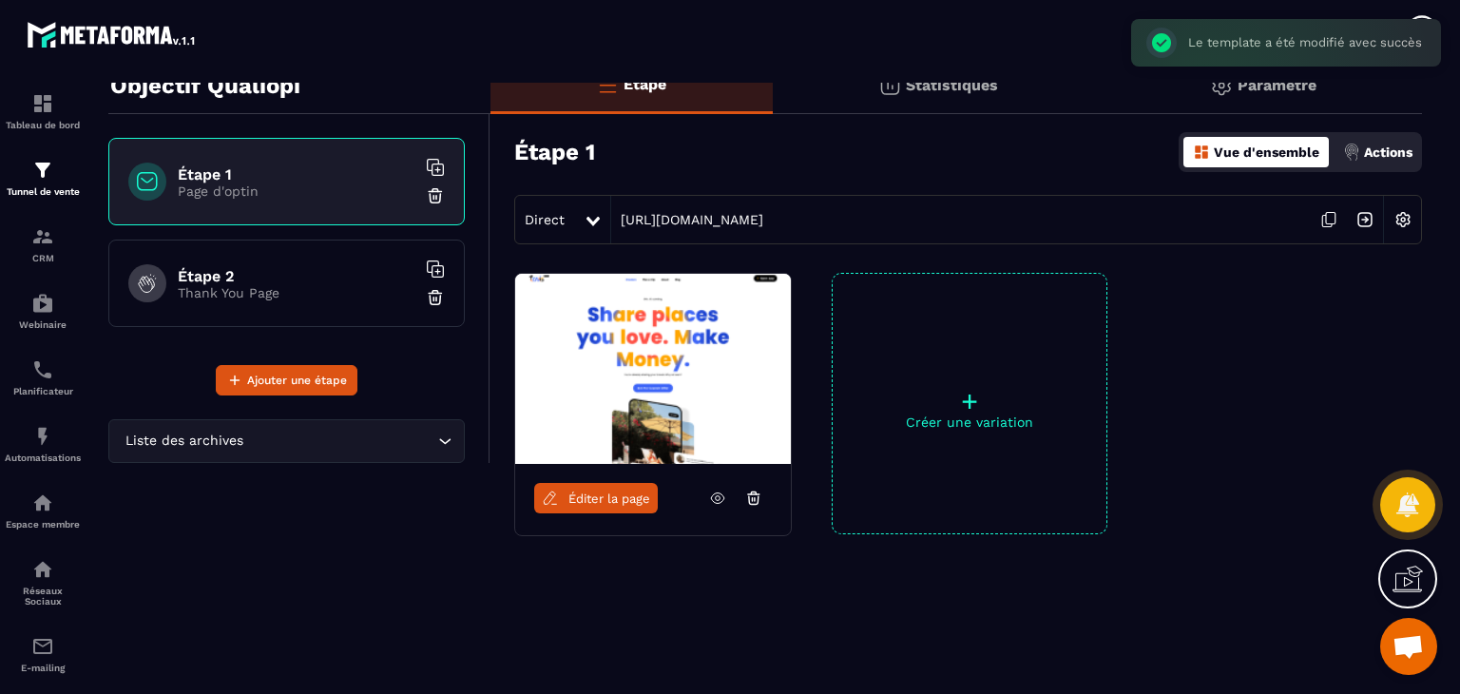
click at [604, 491] on span "Éditer la page" at bounding box center [609, 498] width 82 height 14
